Goal: Transaction & Acquisition: Purchase product/service

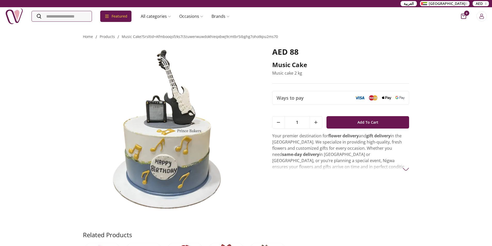
click at [317, 166] on p "Your premier destination for flower delivery and gift delivery in the [GEOGRAPH…" at bounding box center [340, 167] width 137 height 68
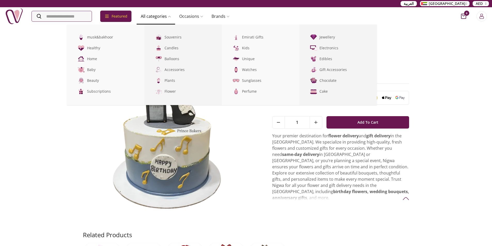
click at [169, 18] on link "All categories" at bounding box center [156, 16] width 39 height 10
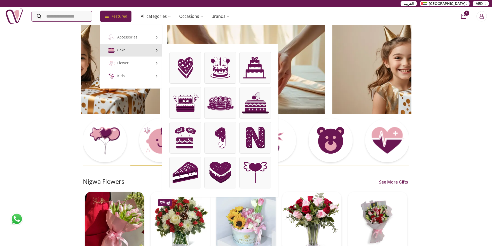
click at [124, 51] on link "Cake" at bounding box center [131, 50] width 62 height 13
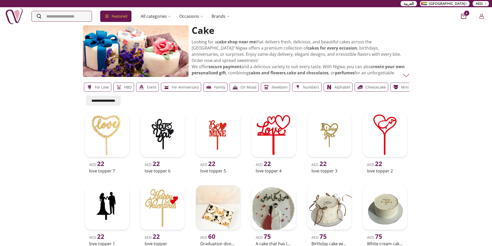
click at [125, 88] on p "HBD" at bounding box center [127, 87] width 7 height 6
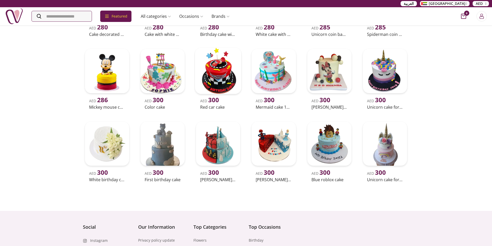
scroll to position [1405, 0]
